Goal: Navigation & Orientation: Find specific page/section

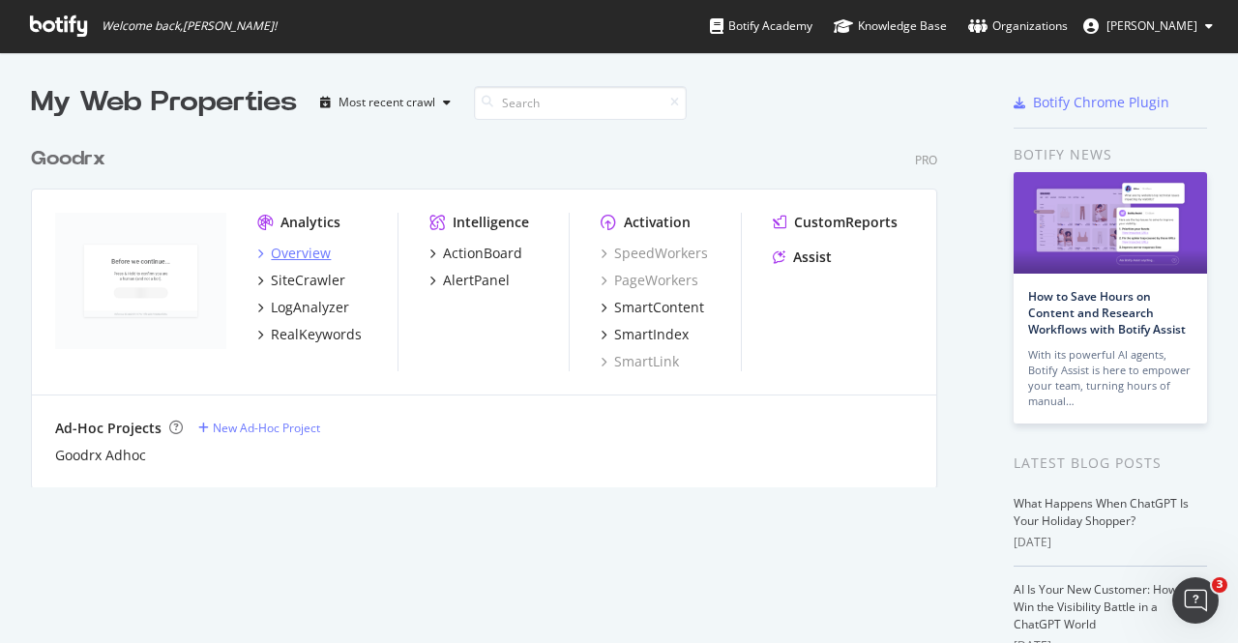
click at [294, 252] on div "Overview" at bounding box center [301, 253] width 60 height 19
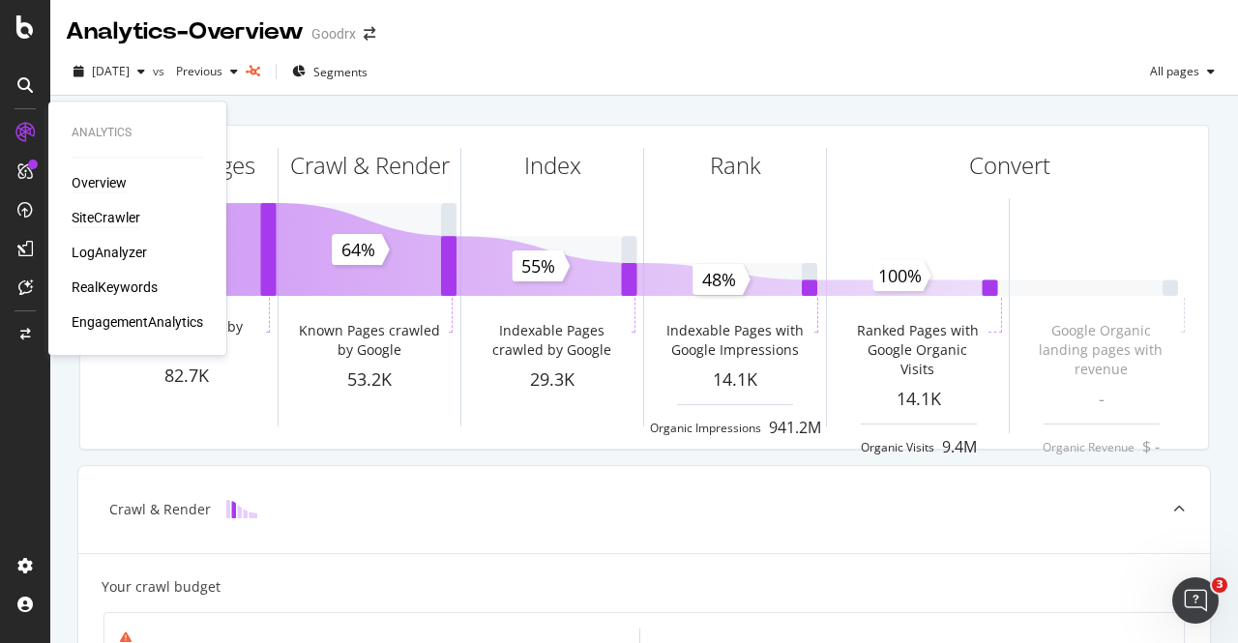
click at [89, 220] on div "SiteCrawler" at bounding box center [106, 217] width 69 height 19
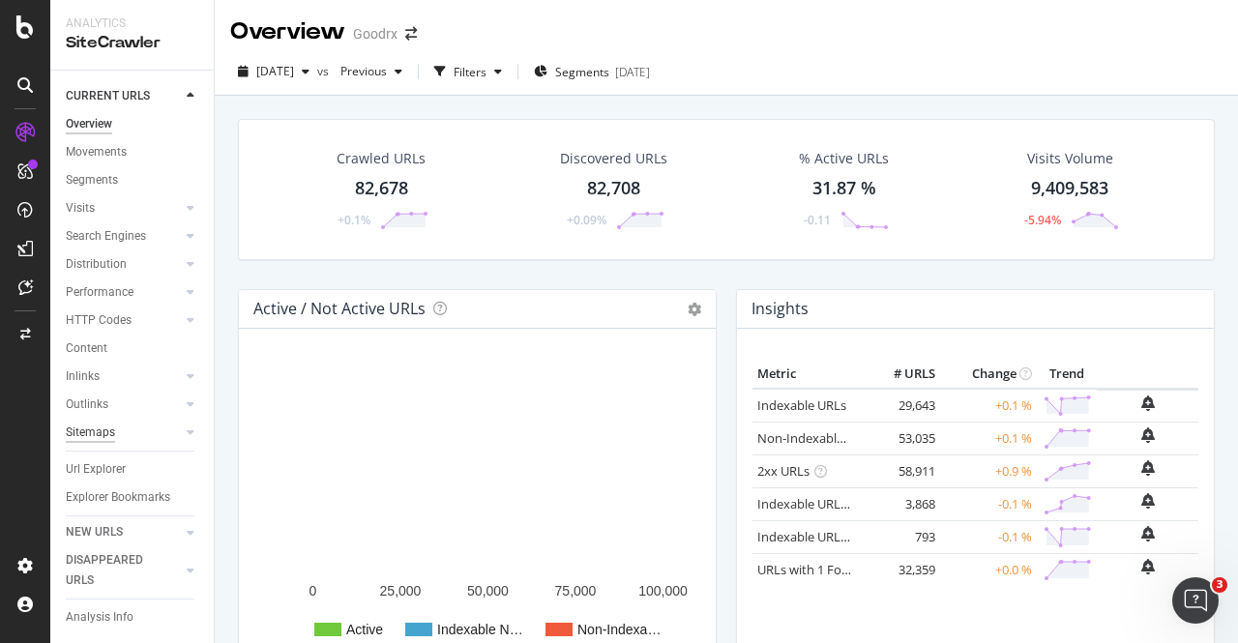
scroll to position [25, 0]
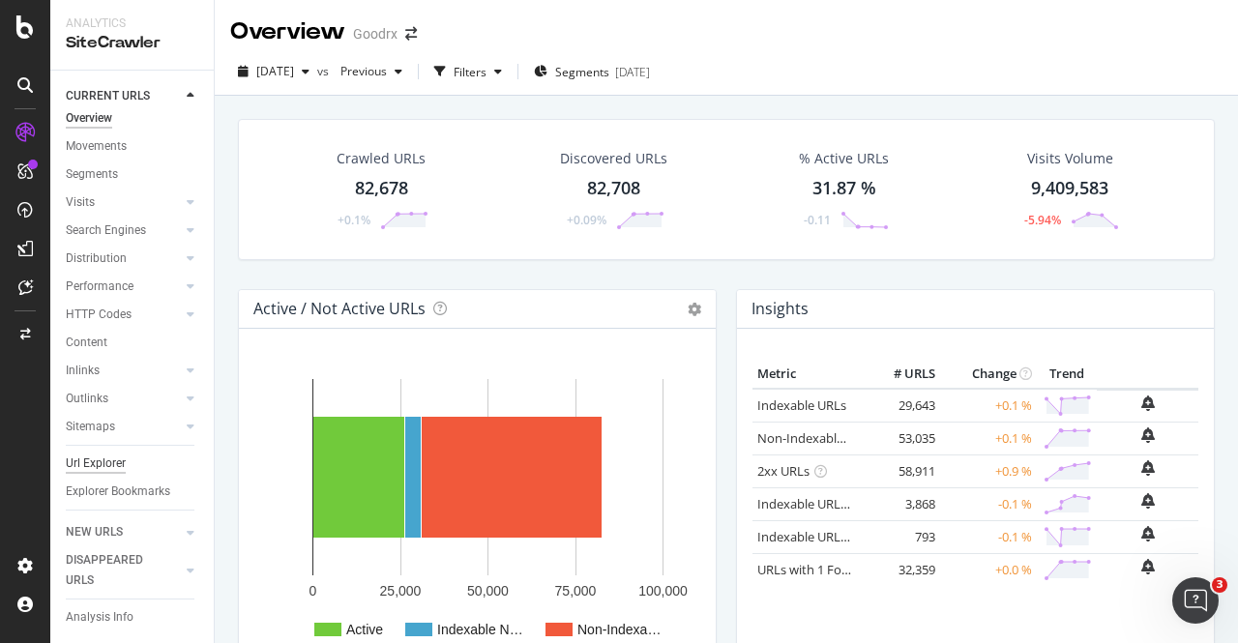
click at [98, 454] on div "Url Explorer" at bounding box center [96, 464] width 60 height 20
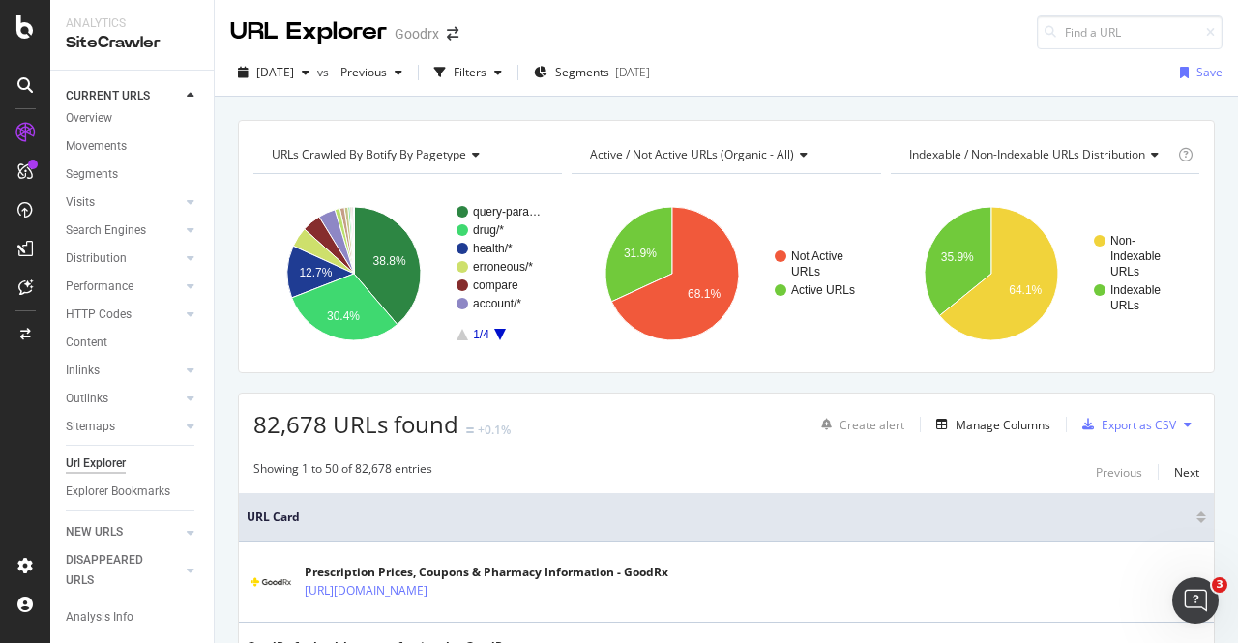
click at [502, 332] on icon "A chart." at bounding box center [500, 335] width 12 height 12
click at [464, 335] on icon "A chart." at bounding box center [463, 335] width 12 height 12
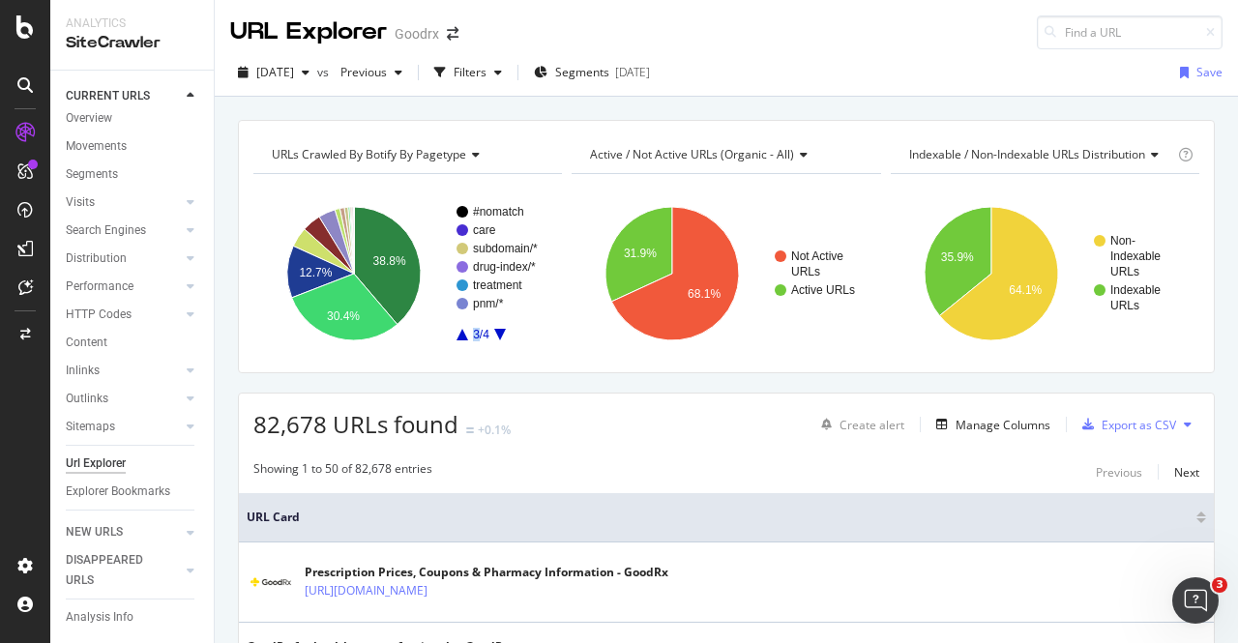
click at [464, 335] on icon "A chart." at bounding box center [463, 335] width 12 height 12
click at [572, 342] on icon "Not Active URLs Active URLs 31.9% 68.1%" at bounding box center [724, 274] width 304 height 168
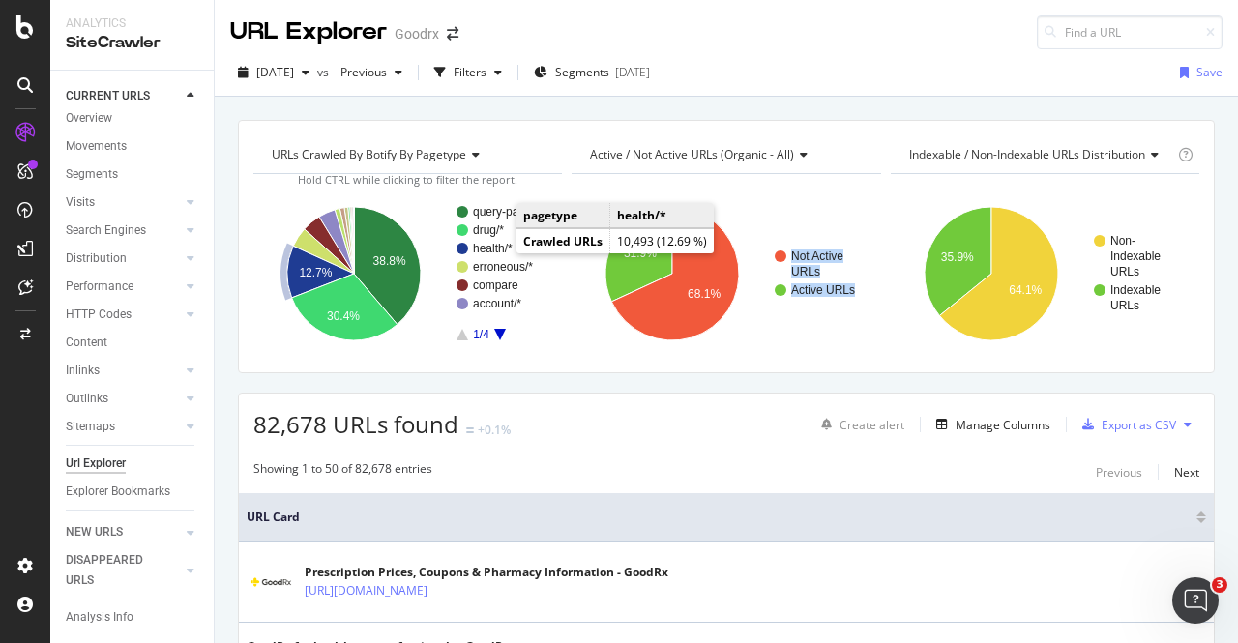
click at [495, 247] on text "health/*" at bounding box center [493, 249] width 40 height 14
